Goal: Information Seeking & Learning: Learn about a topic

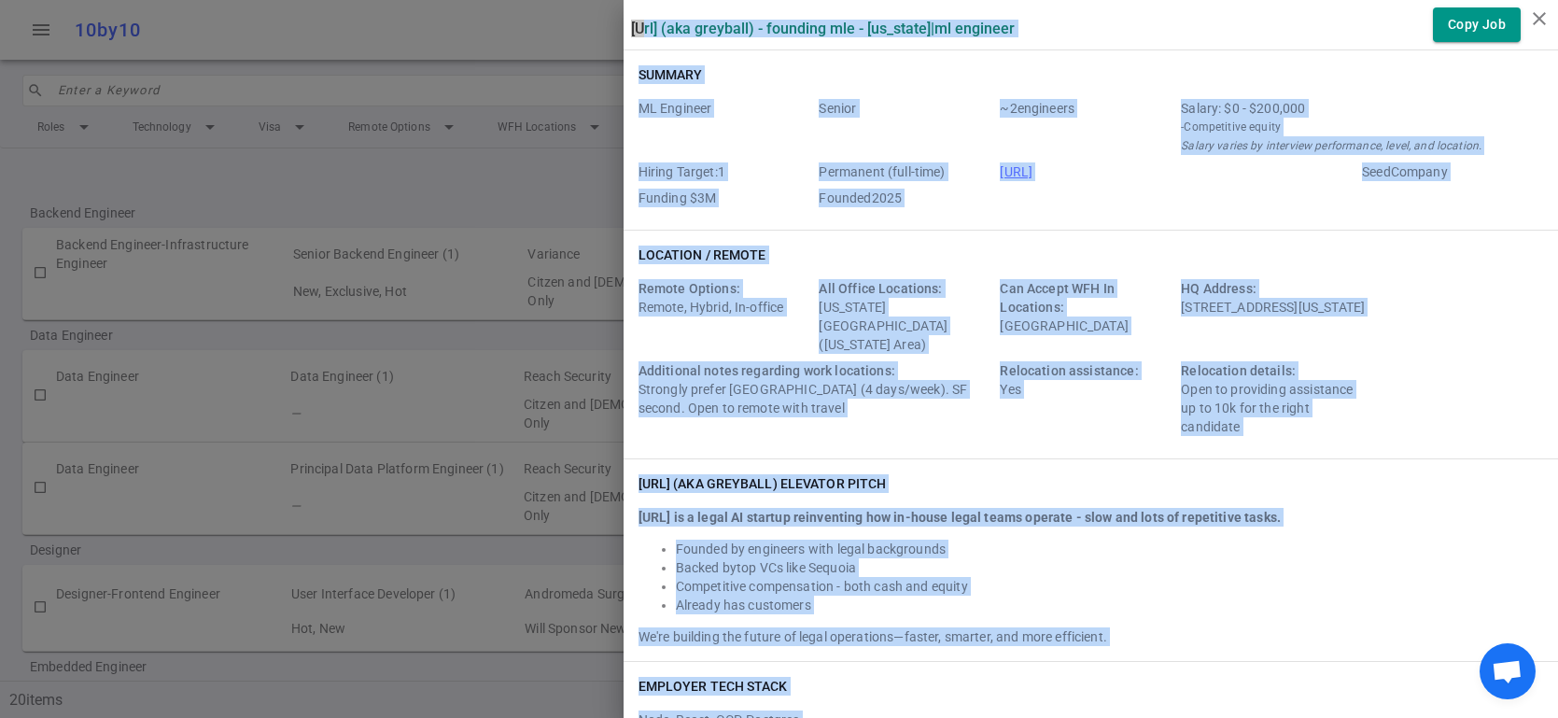
scroll to position [1191, 0]
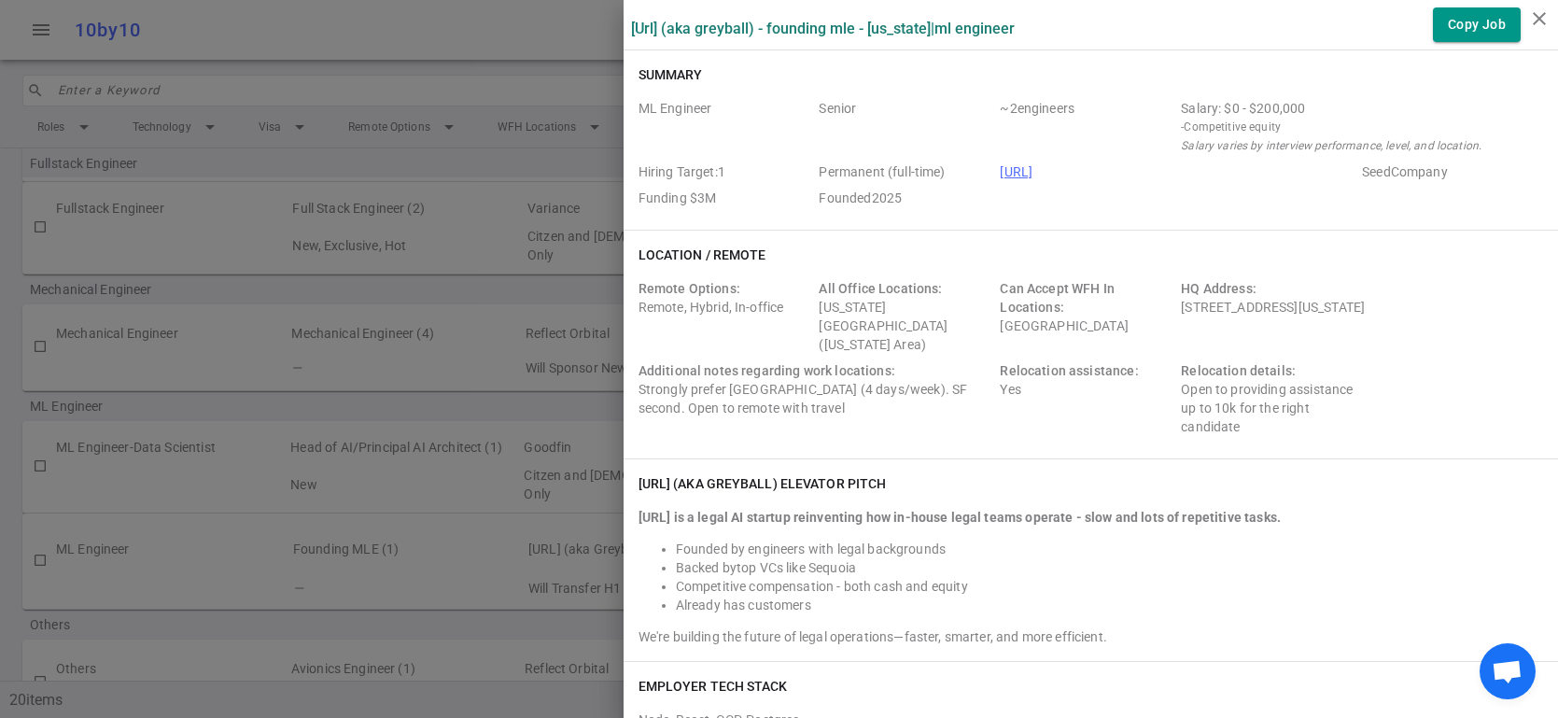
click at [498, 25] on div at bounding box center [779, 359] width 1558 height 718
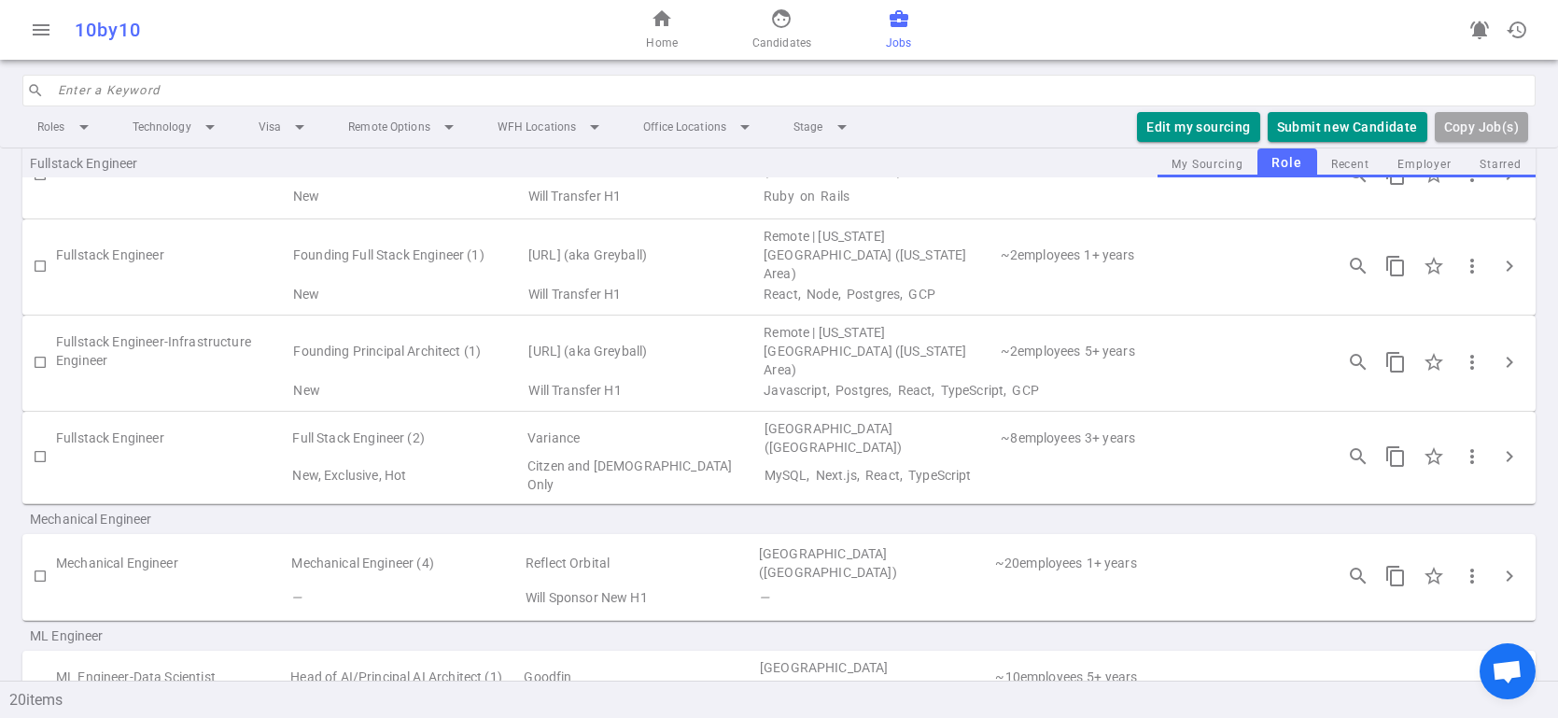
scroll to position [862, 0]
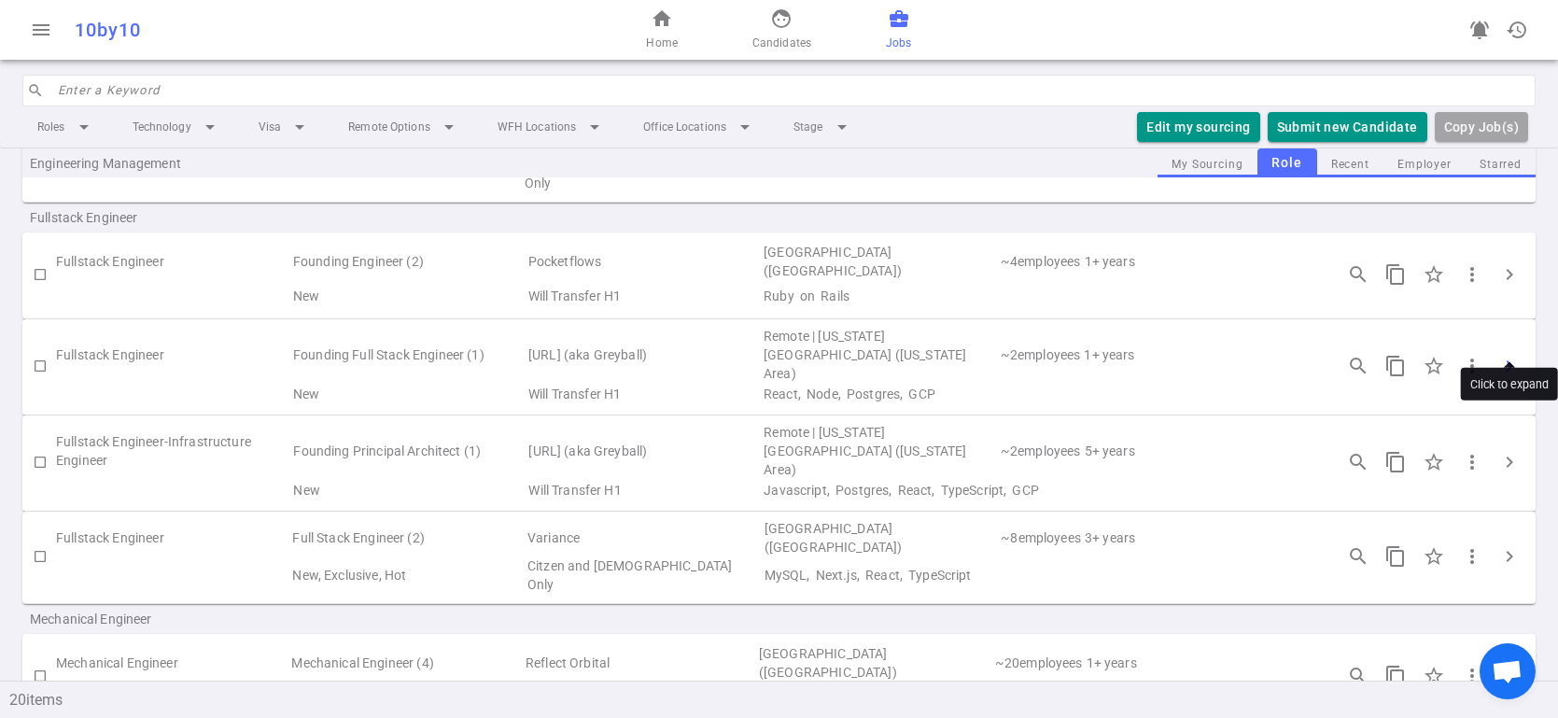
click at [1513, 355] on span "chevron_right" at bounding box center [1509, 366] width 22 height 22
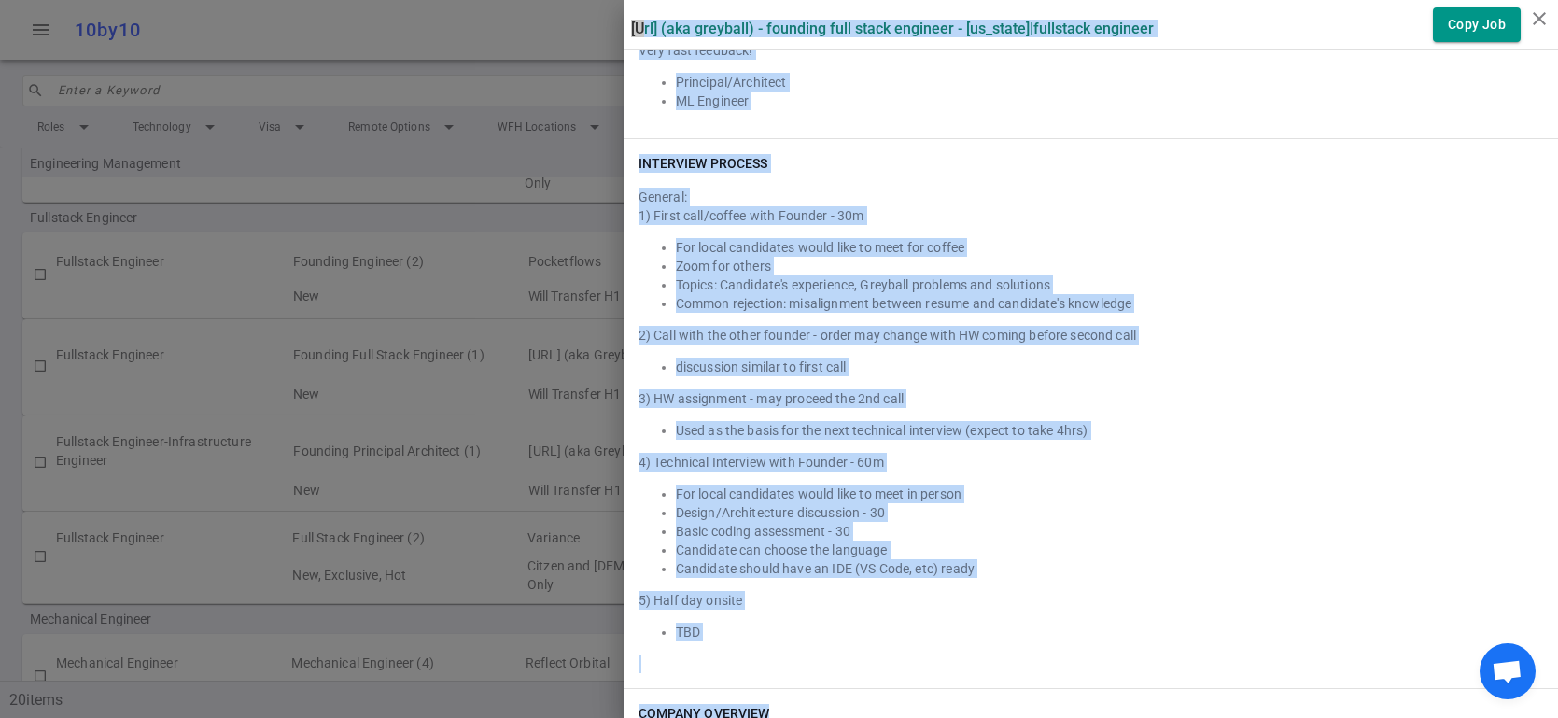
scroll to position [2519, 0]
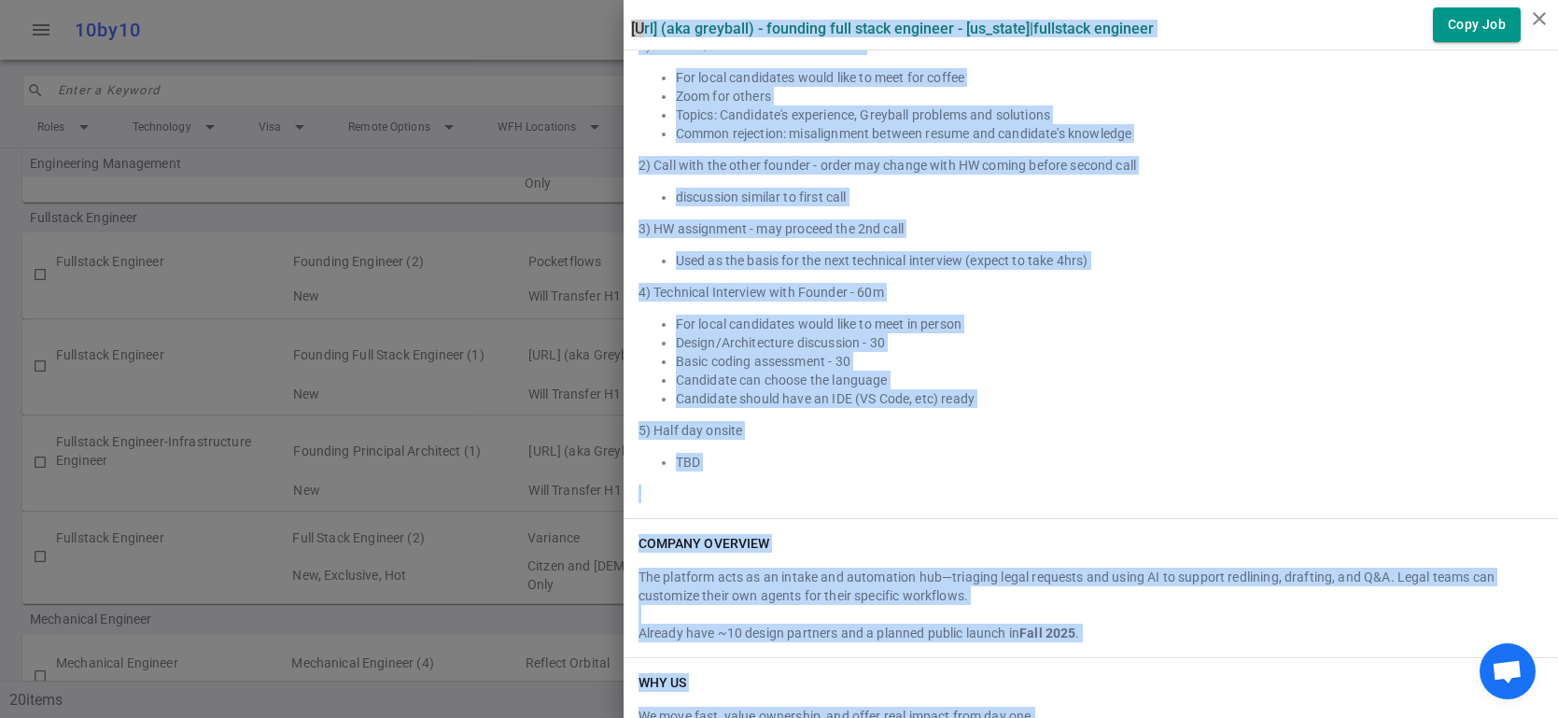
drag, startPoint x: 631, startPoint y: 23, endPoint x: 1104, endPoint y: 707, distance: 831.2
copy div "Loremipsu.do (sit Ametcons) - Adipisci Elit Seddo Eiusmodt - Inc Utla | Etdolor…"
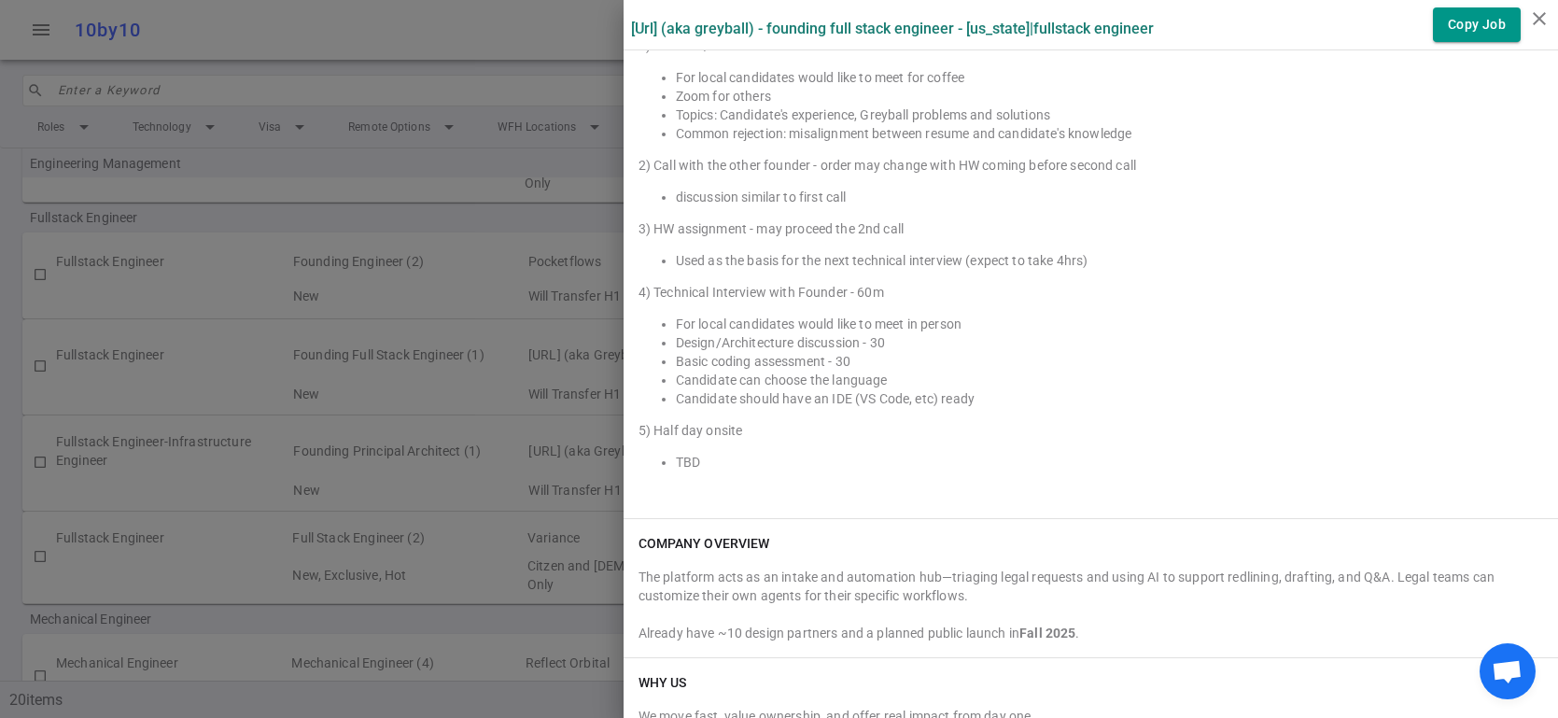
click at [330, 186] on div at bounding box center [779, 359] width 1558 height 718
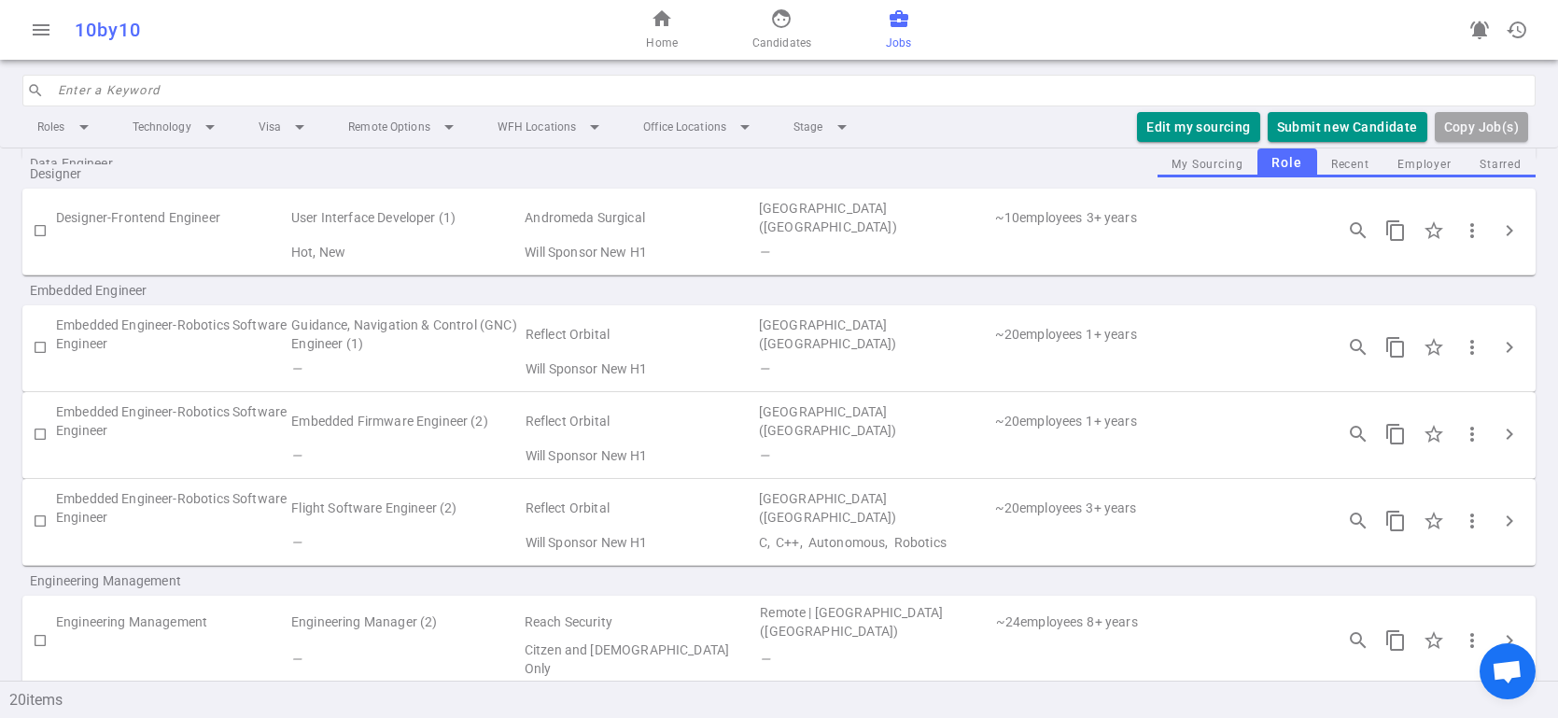
scroll to position [377, 0]
click at [1515, 218] on span "chevron_right" at bounding box center [1509, 229] width 22 height 22
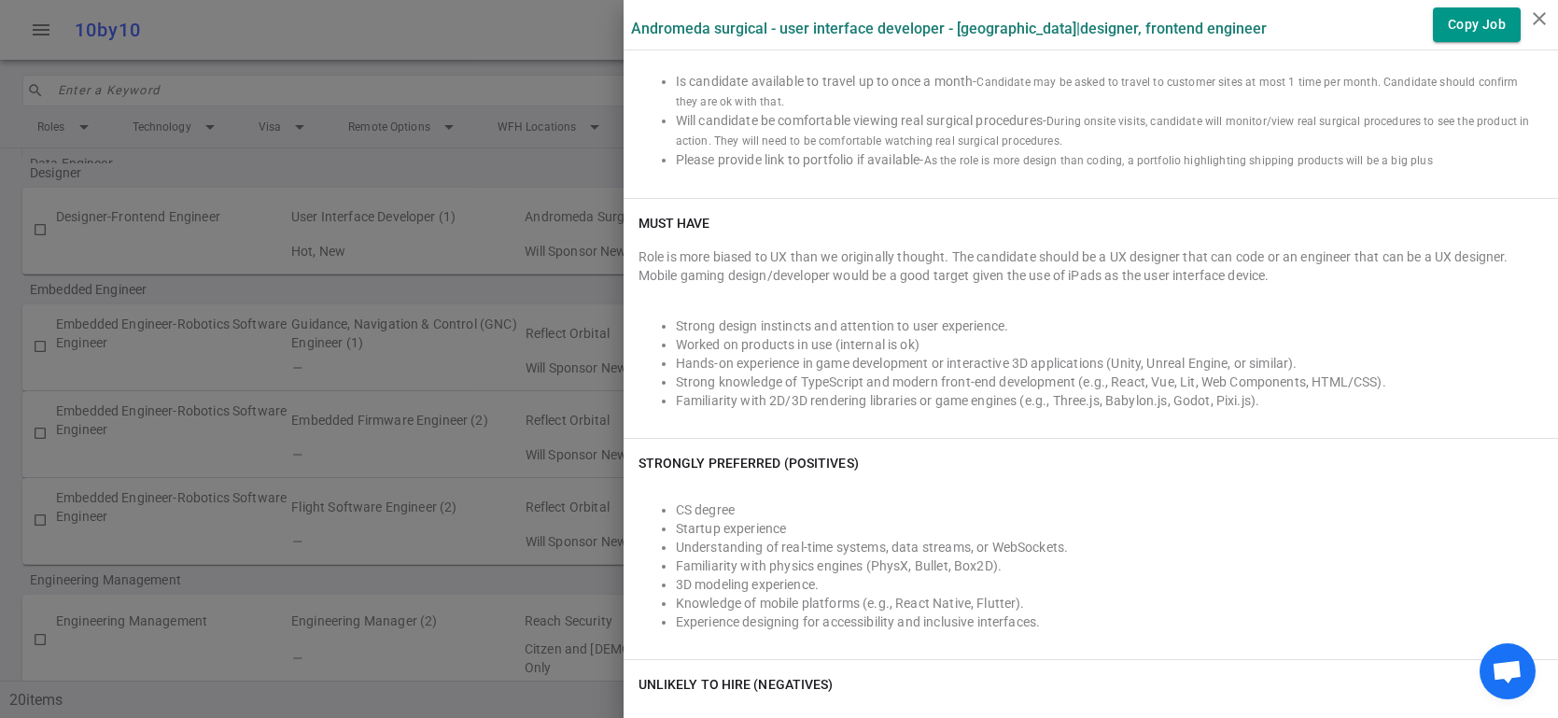
scroll to position [541, 0]
drag, startPoint x: 770, startPoint y: 399, endPoint x: 1017, endPoint y: 402, distance: 246.5
click at [1017, 402] on li "Familiarity with 2D/3D rendering libraries or game engines (e.g., Three.js, Bab…" at bounding box center [1109, 399] width 867 height 19
copy li "2D/3D rendering libraries or game engines"
drag, startPoint x: 1267, startPoint y: 402, endPoint x: 1021, endPoint y: 408, distance: 245.6
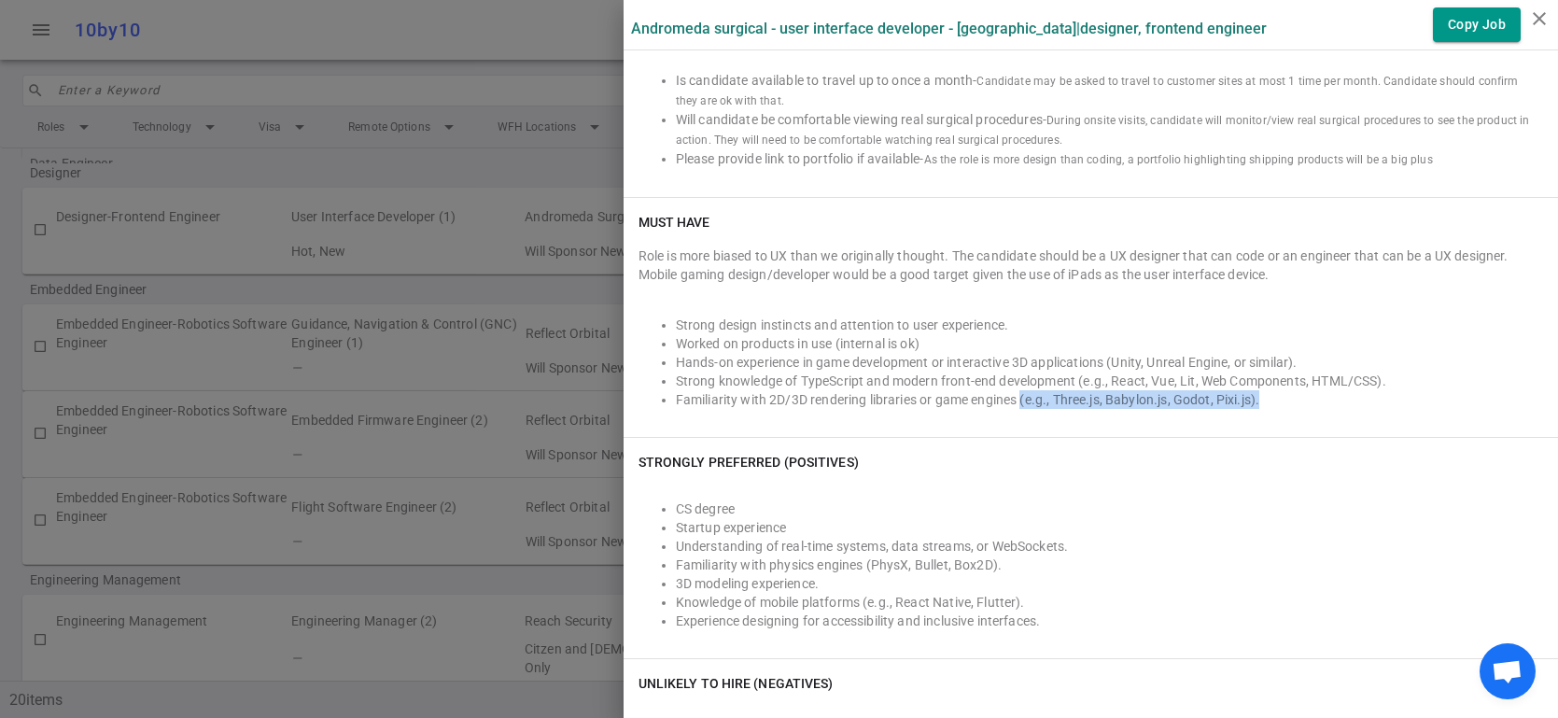
click at [1021, 408] on li "Familiarity with 2D/3D rendering libraries or game engines (e.g., Three.js, Bab…" at bounding box center [1109, 399] width 867 height 19
copy li "(e.g., Three.js, Babylon.js, Godot, Pixi.js)."
